Goal: Book appointment/travel/reservation

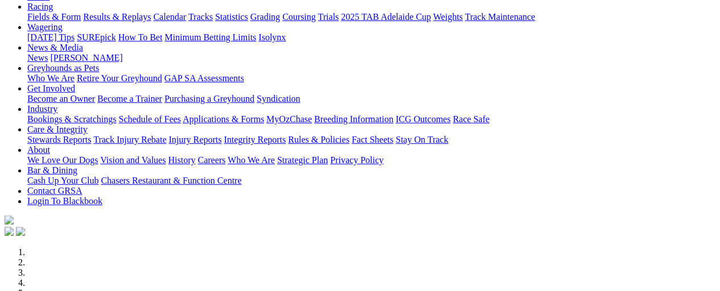
scroll to position [114, 0]
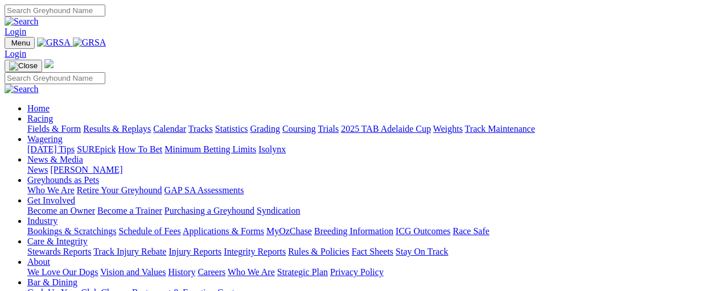
scroll to position [57, 0]
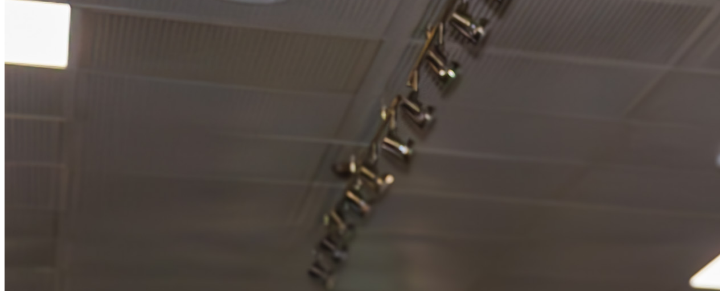
scroll to position [1235, 0]
